Goal: Task Accomplishment & Management: Use online tool/utility

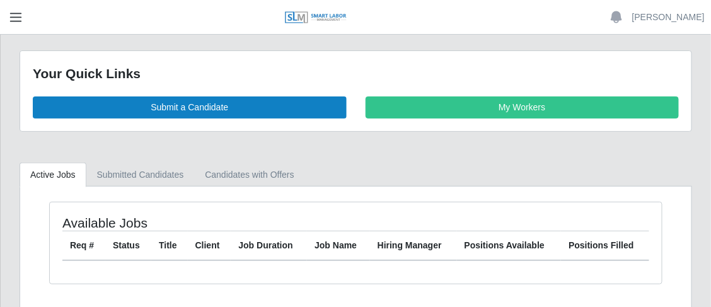
click at [8, 11] on span "button" at bounding box center [16, 17] width 16 height 14
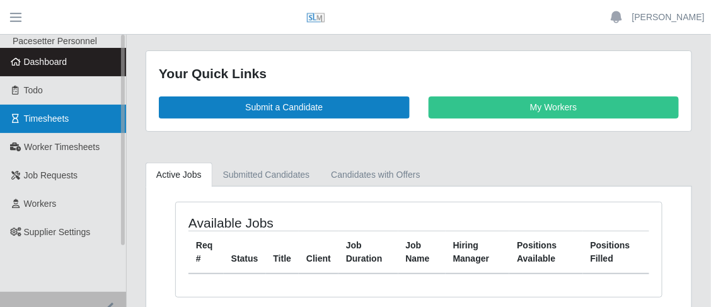
click at [50, 114] on span "Timesheets" at bounding box center [46, 118] width 45 height 10
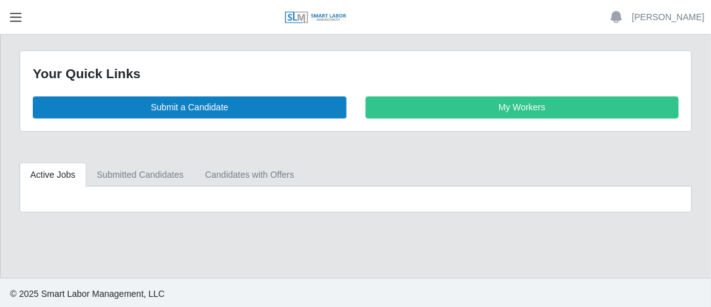
click at [14, 24] on span "button" at bounding box center [16, 17] width 16 height 14
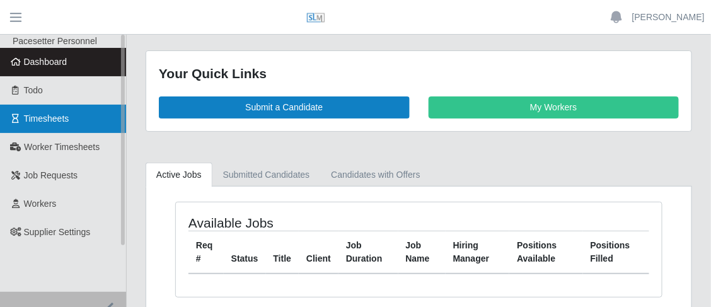
click at [44, 125] on link "Timesheets" at bounding box center [63, 119] width 126 height 28
